Goal: Transaction & Acquisition: Purchase product/service

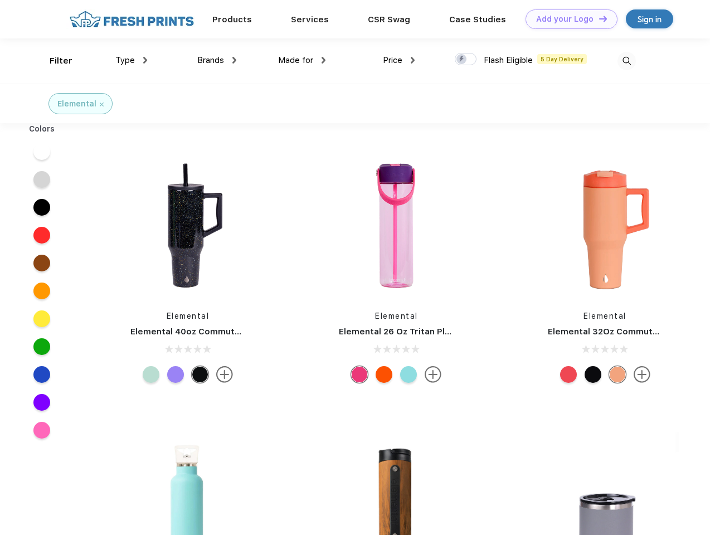
click at [567, 19] on link "Add your Logo Design Tool" at bounding box center [571, 18] width 92 height 19
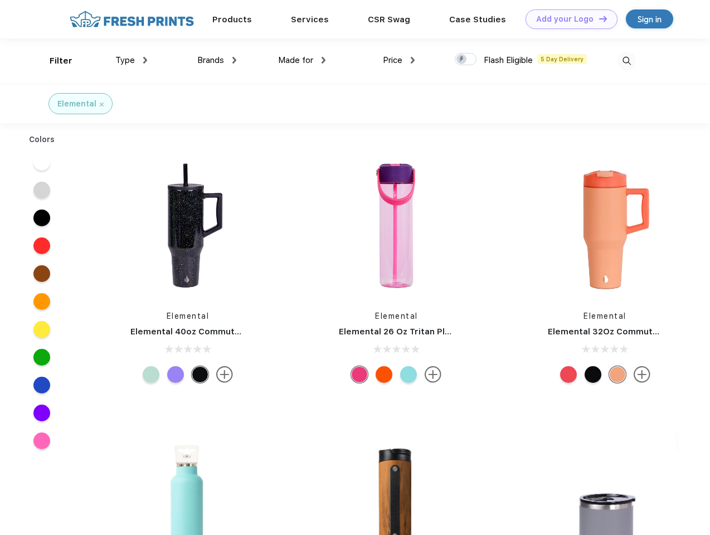
click at [0, 0] on div "Design Tool" at bounding box center [0, 0] width 0 height 0
click at [598, 18] on link "Add your Logo Design Tool" at bounding box center [571, 18] width 92 height 19
click at [53, 61] on div "Filter" at bounding box center [61, 61] width 23 height 13
click at [131, 60] on span "Type" at bounding box center [124, 60] width 19 height 10
click at [217, 60] on span "Brands" at bounding box center [210, 60] width 27 height 10
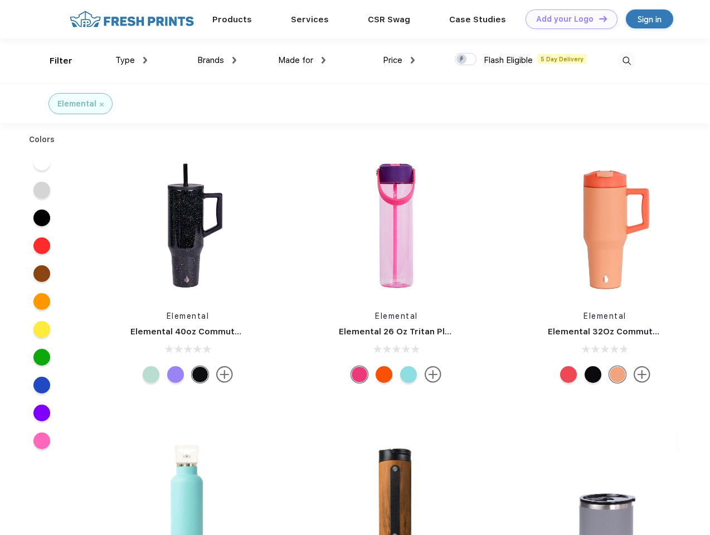
click at [302, 60] on span "Made for" at bounding box center [295, 60] width 35 height 10
click at [399, 60] on span "Price" at bounding box center [392, 60] width 19 height 10
click at [466, 60] on div at bounding box center [465, 59] width 22 height 12
click at [462, 60] on input "checkbox" at bounding box center [457, 55] width 7 height 7
click at [626, 61] on img at bounding box center [626, 61] width 18 height 18
